Goal: Find specific page/section: Find specific page/section

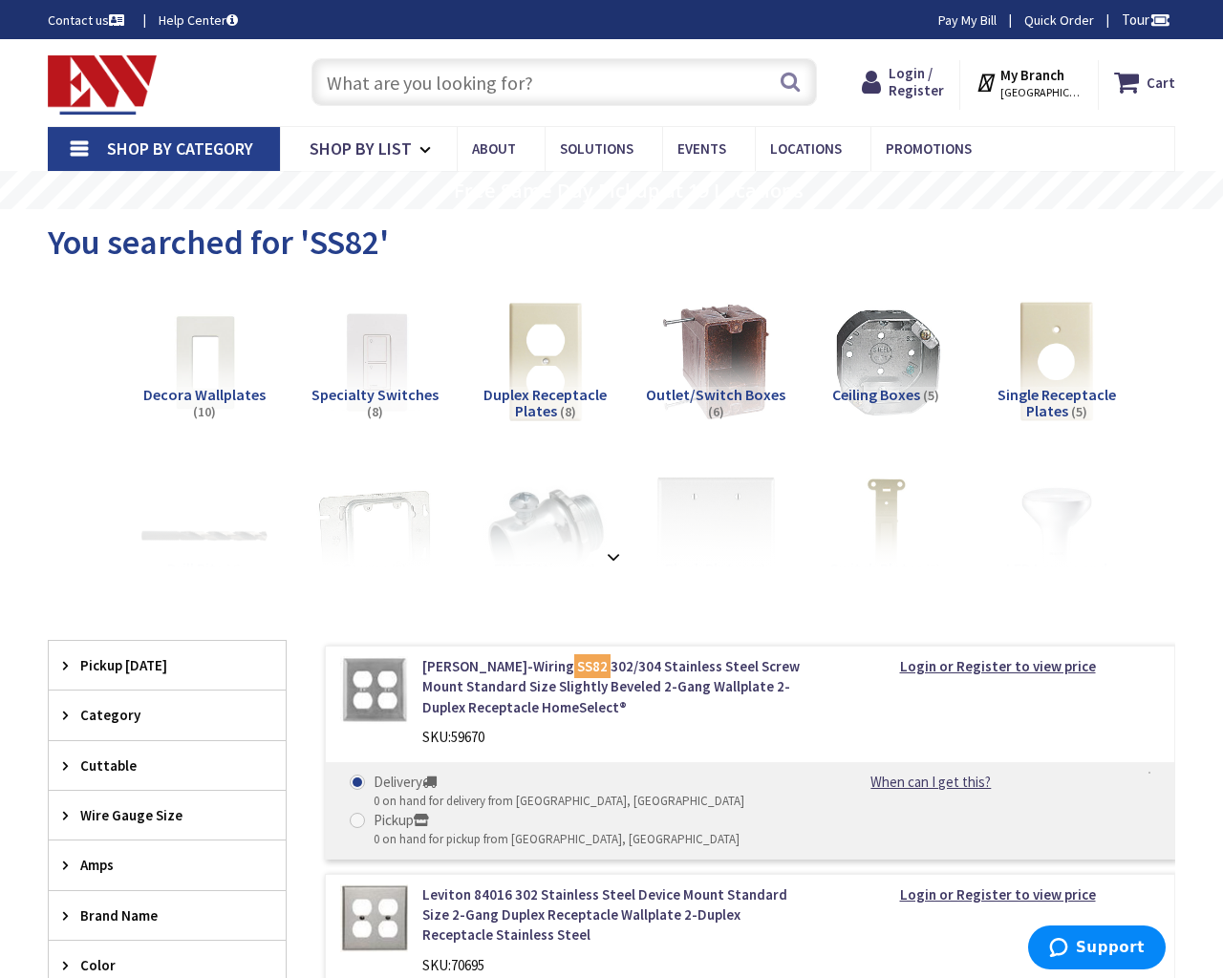
type input "a [GEOGRAPHIC_DATA], [GEOGRAPHIC_DATA]"
